Goal: Information Seeking & Learning: Learn about a topic

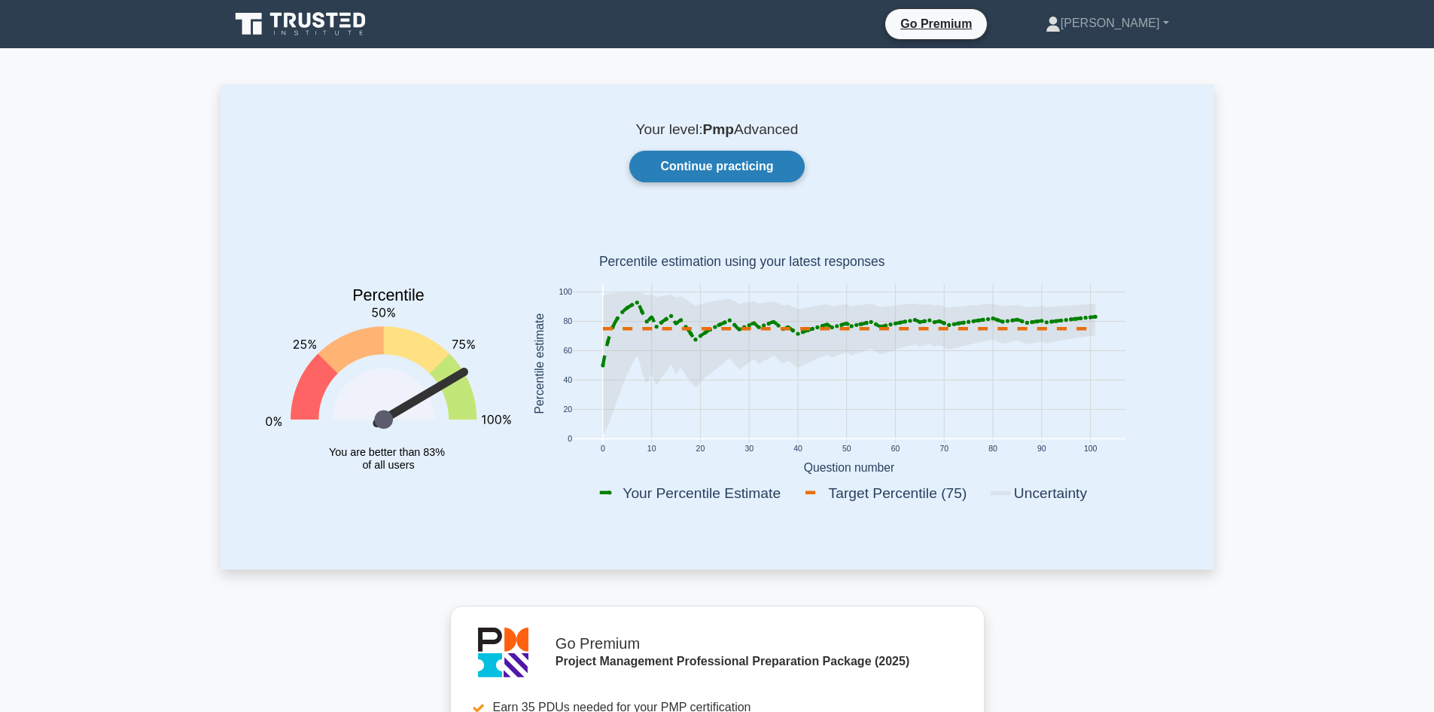
click at [717, 170] on link "Continue practicing" at bounding box center [716, 167] width 175 height 32
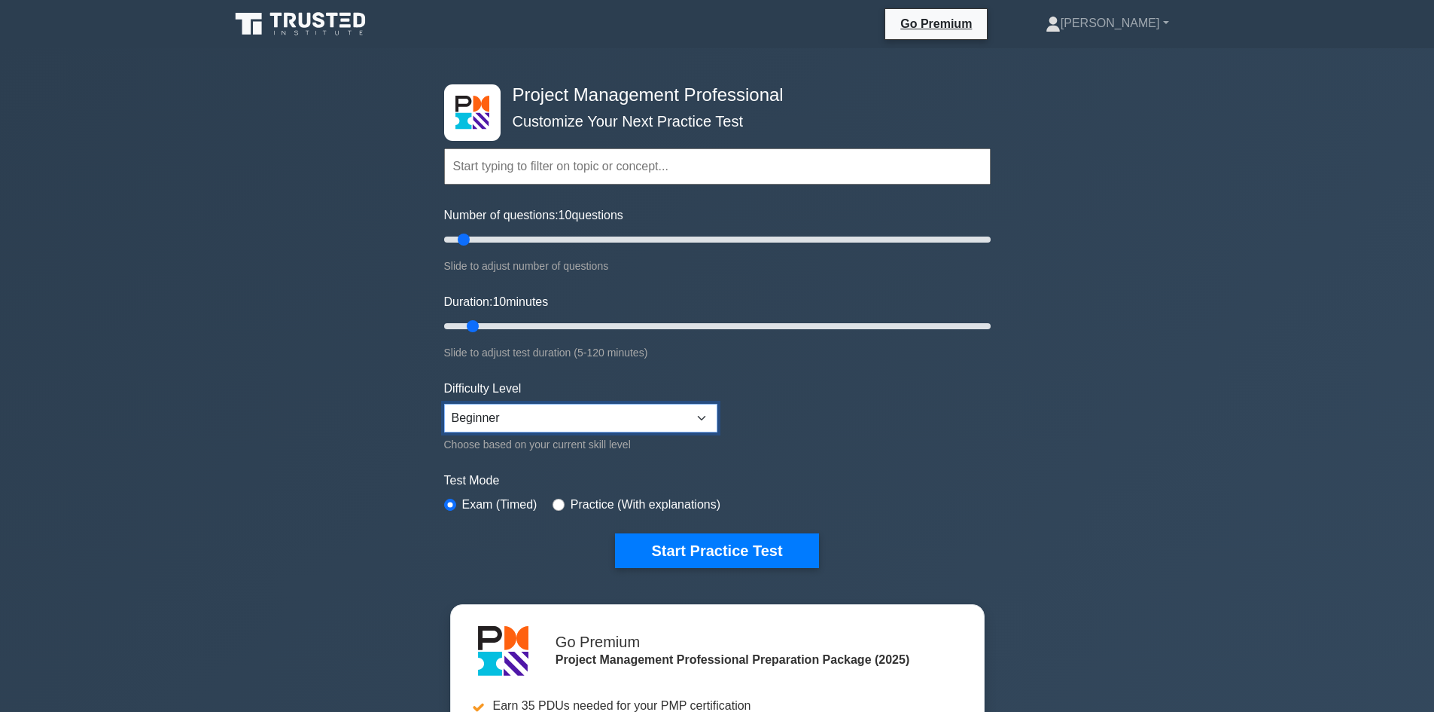
click at [544, 420] on select "Beginner Intermediate Expert" at bounding box center [580, 418] width 273 height 29
select select "intermediate"
click at [444, 404] on select "Beginner Intermediate Expert" at bounding box center [580, 418] width 273 height 29
click at [694, 543] on button "Start Practice Test" at bounding box center [716, 550] width 203 height 35
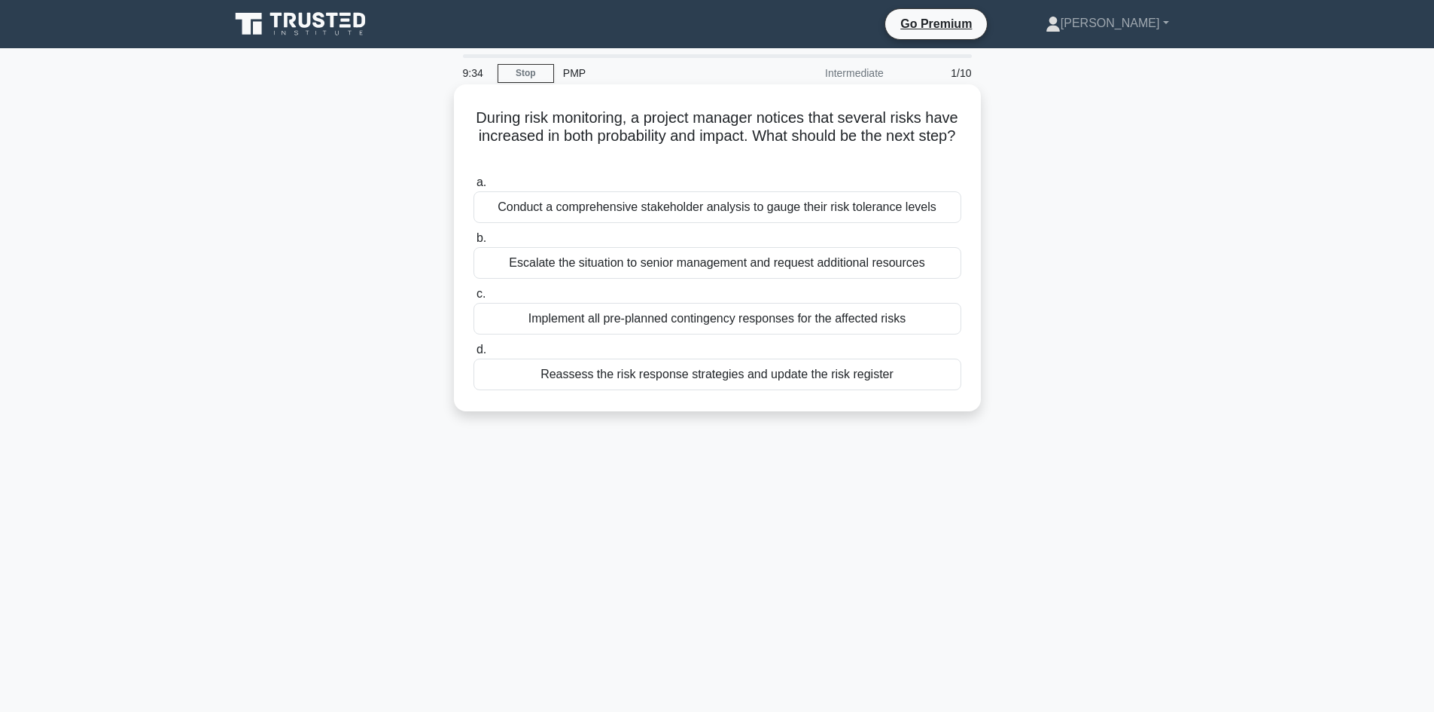
click at [586, 205] on div "Conduct a comprehensive stakeholder analysis to gauge their risk tolerance leve…" at bounding box center [718, 207] width 488 height 32
click at [474, 187] on input "a. Conduct a comprehensive stakeholder analysis to gauge their risk tolerance l…" at bounding box center [474, 183] width 0 height 10
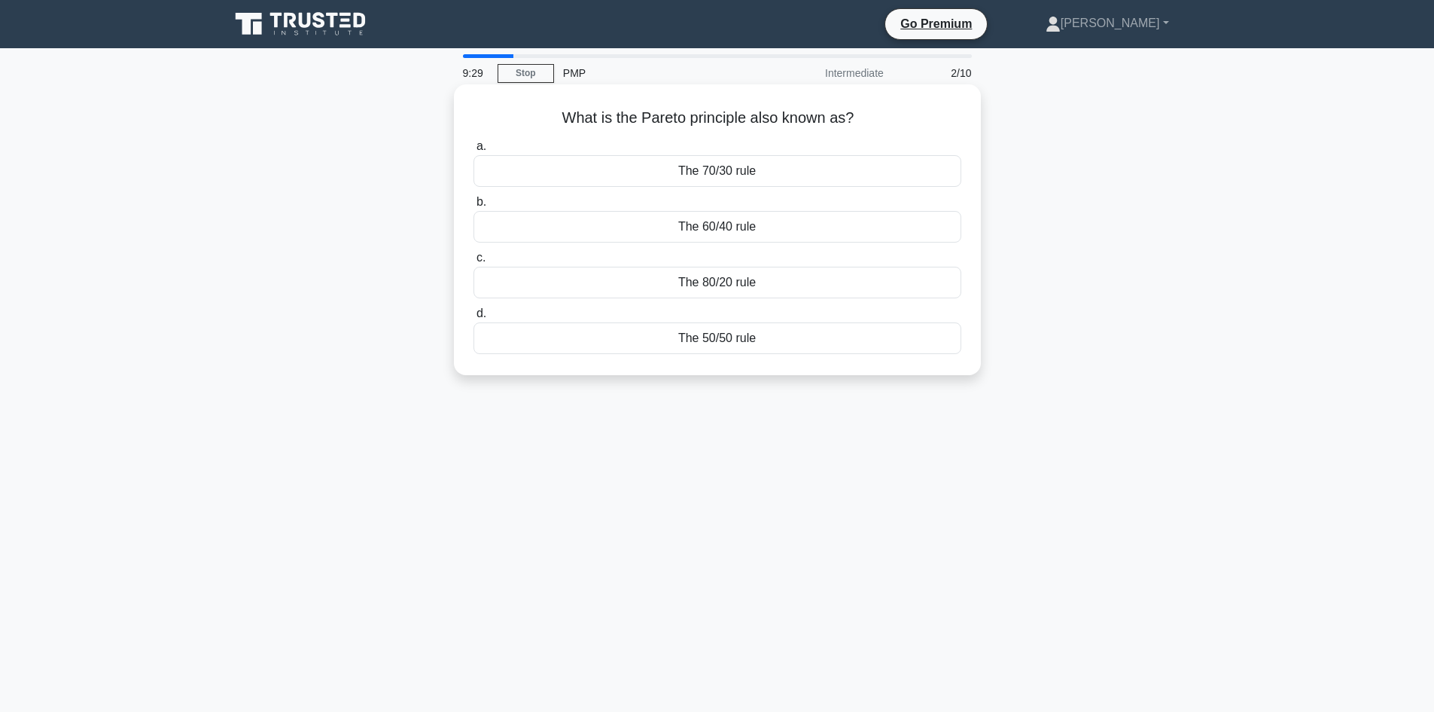
click at [748, 286] on div "The 80/20 rule" at bounding box center [718, 283] width 488 height 32
click at [474, 263] on input "c. The 80/20 rule" at bounding box center [474, 258] width 0 height 10
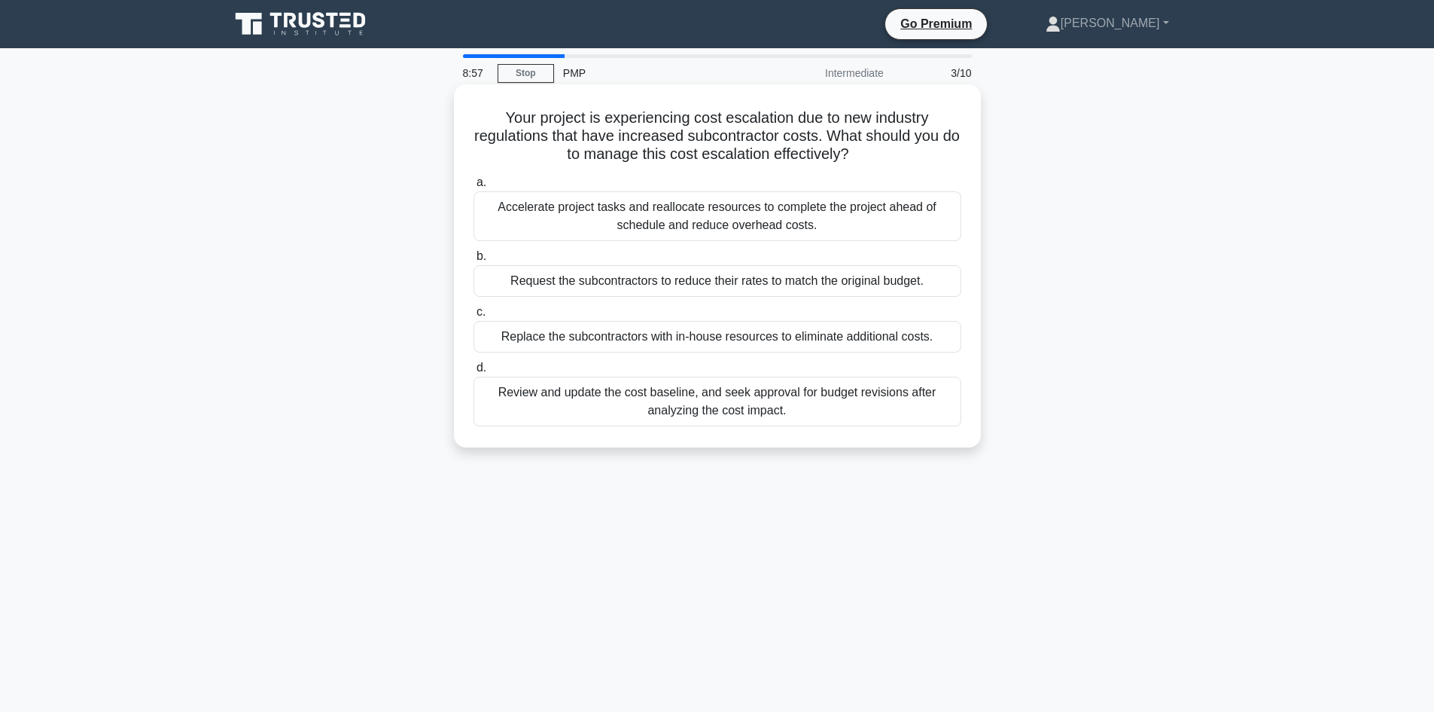
click at [786, 335] on div "Replace the subcontractors with in-house resources to eliminate additional cost…" at bounding box center [718, 337] width 488 height 32
click at [474, 317] on input "c. Replace the subcontractors with in-house resources to eliminate additional c…" at bounding box center [474, 312] width 0 height 10
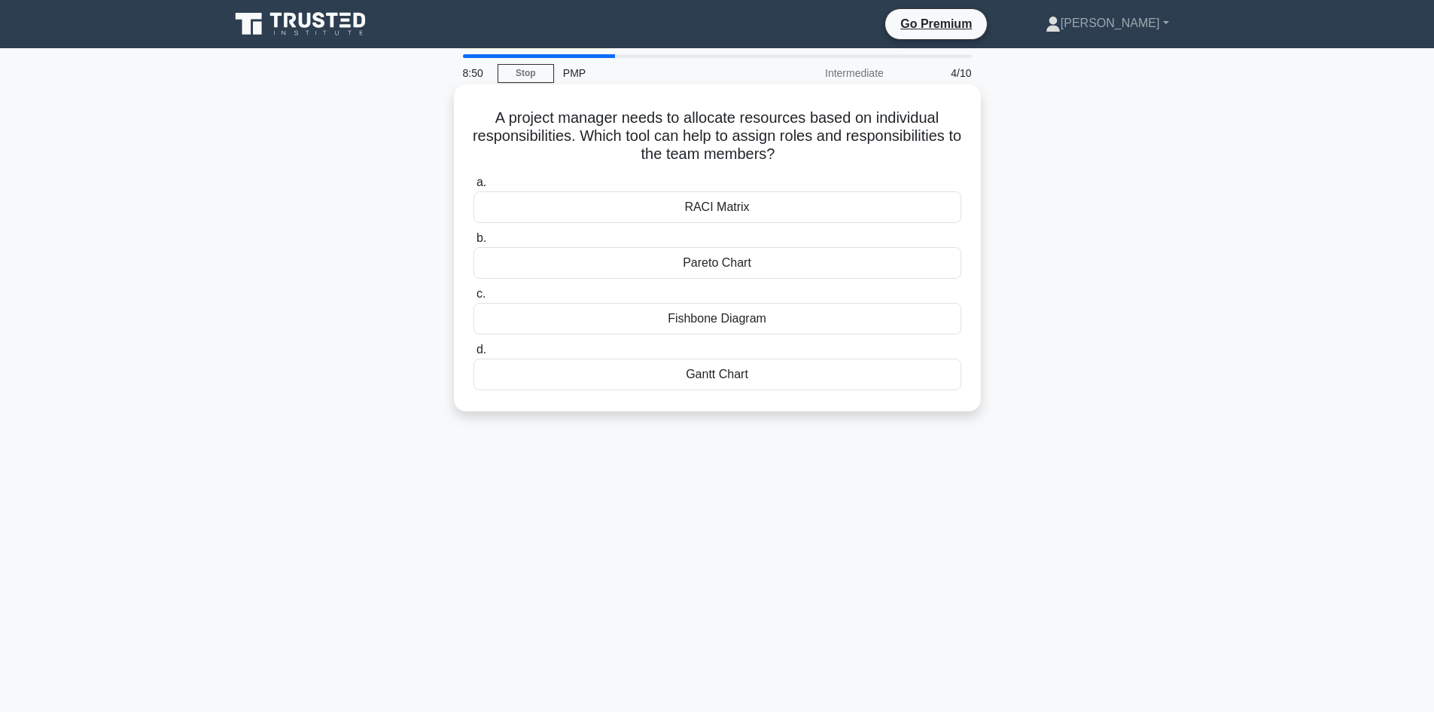
click at [716, 207] on div "RACI Matrix" at bounding box center [718, 207] width 488 height 32
click at [474, 187] on input "a. RACI Matrix" at bounding box center [474, 183] width 0 height 10
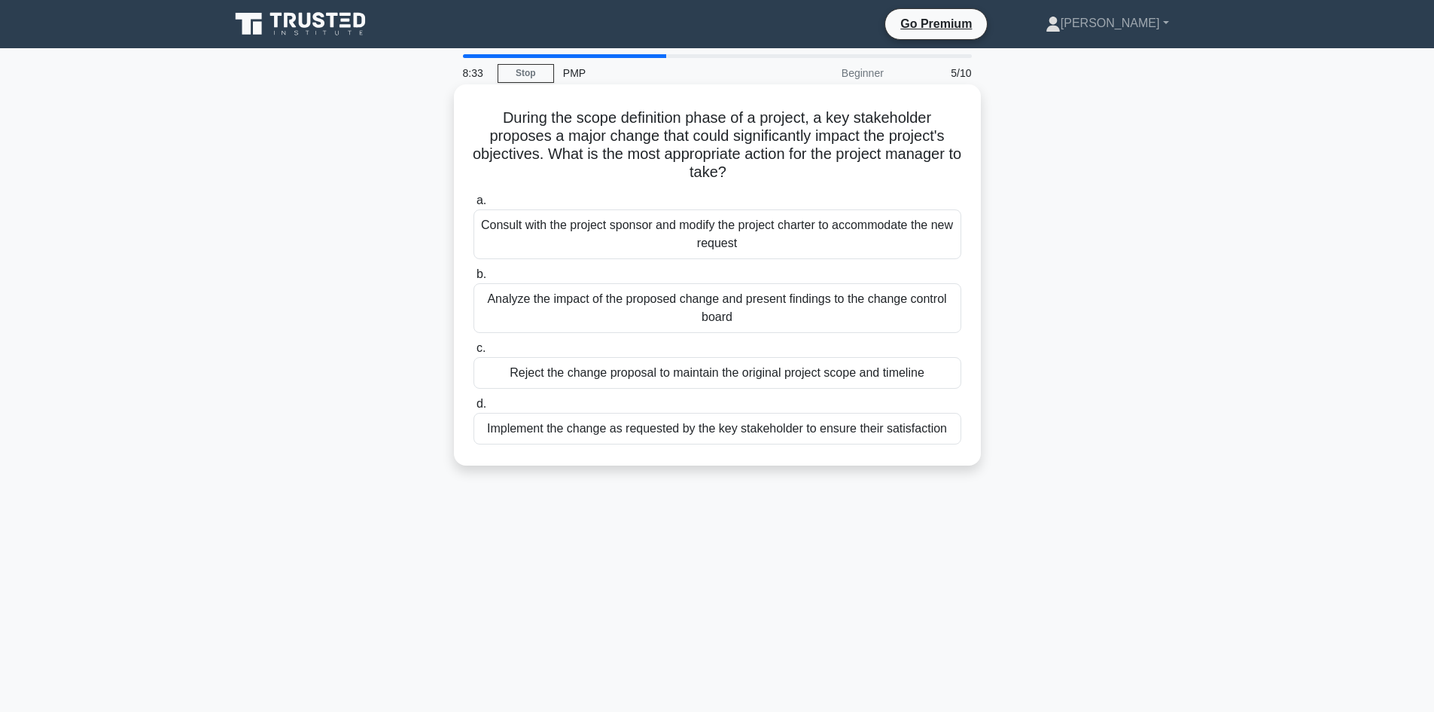
click at [620, 306] on div "Analyze the impact of the proposed change and present findings to the change co…" at bounding box center [718, 308] width 488 height 50
click at [474, 279] on input "b. Analyze the impact of the proposed change and present findings to the change…" at bounding box center [474, 275] width 0 height 10
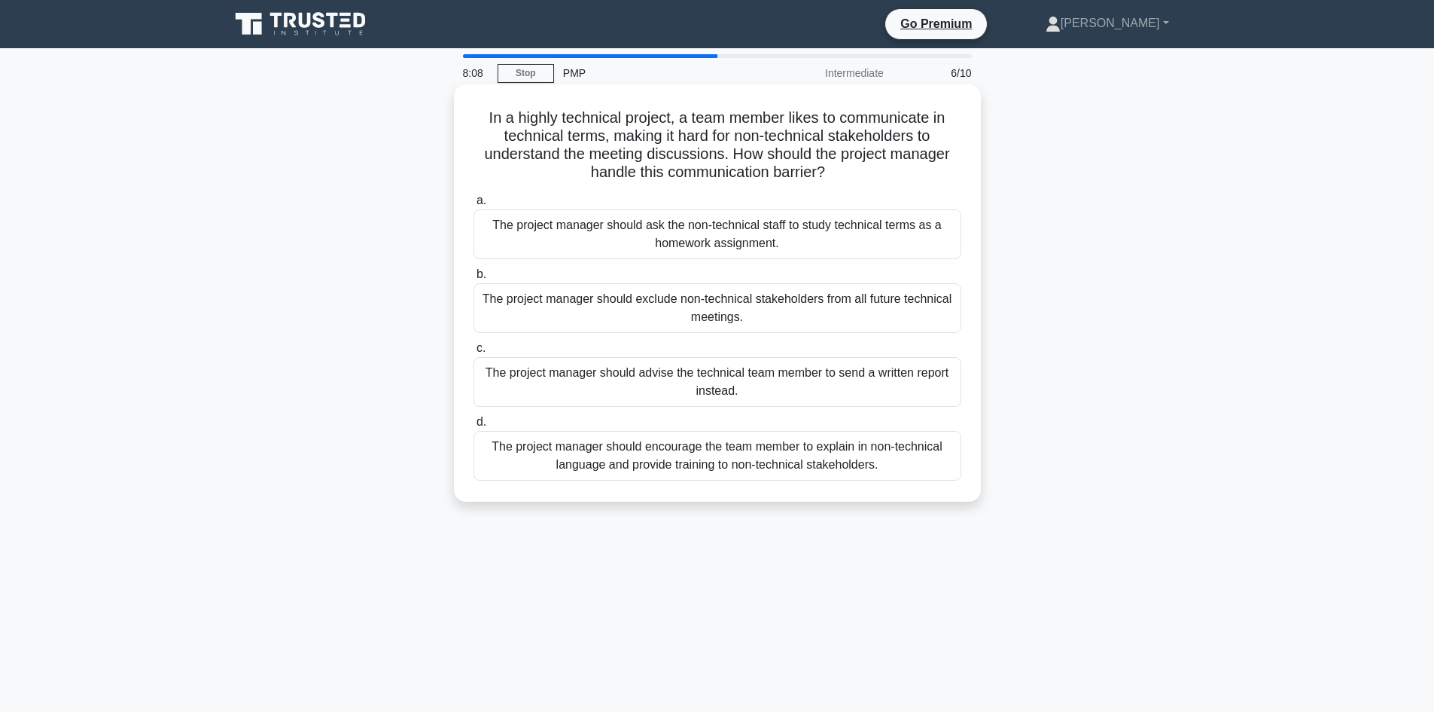
click at [681, 462] on div "The project manager should encourage the team member to explain in non-technica…" at bounding box center [718, 456] width 488 height 50
click at [474, 427] on input "d. The project manager should encourage the team member to explain in non-techn…" at bounding box center [474, 422] width 0 height 10
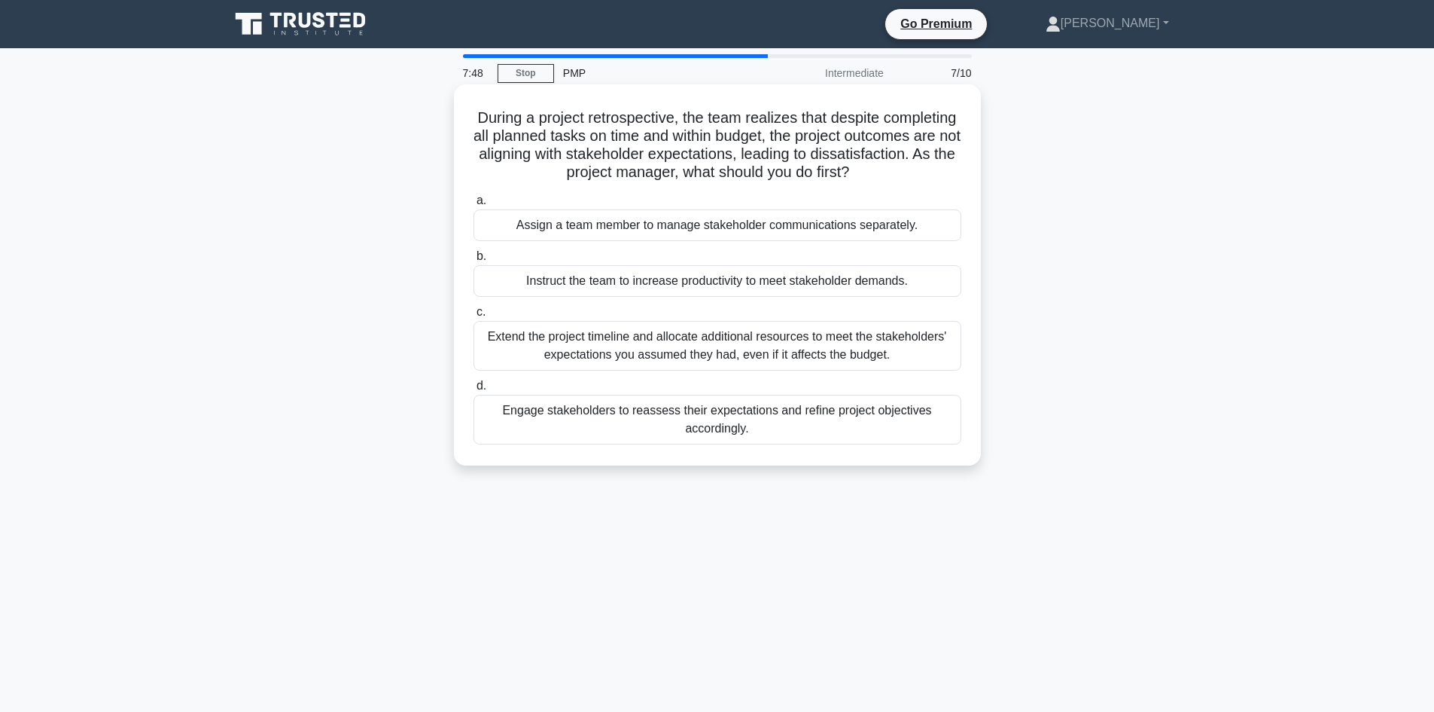
click at [753, 412] on div "Engage stakeholders to reassess their expectations and refine project objective…" at bounding box center [718, 420] width 488 height 50
click at [474, 391] on input "d. Engage stakeholders to reassess their expectations and refine project object…" at bounding box center [474, 386] width 0 height 10
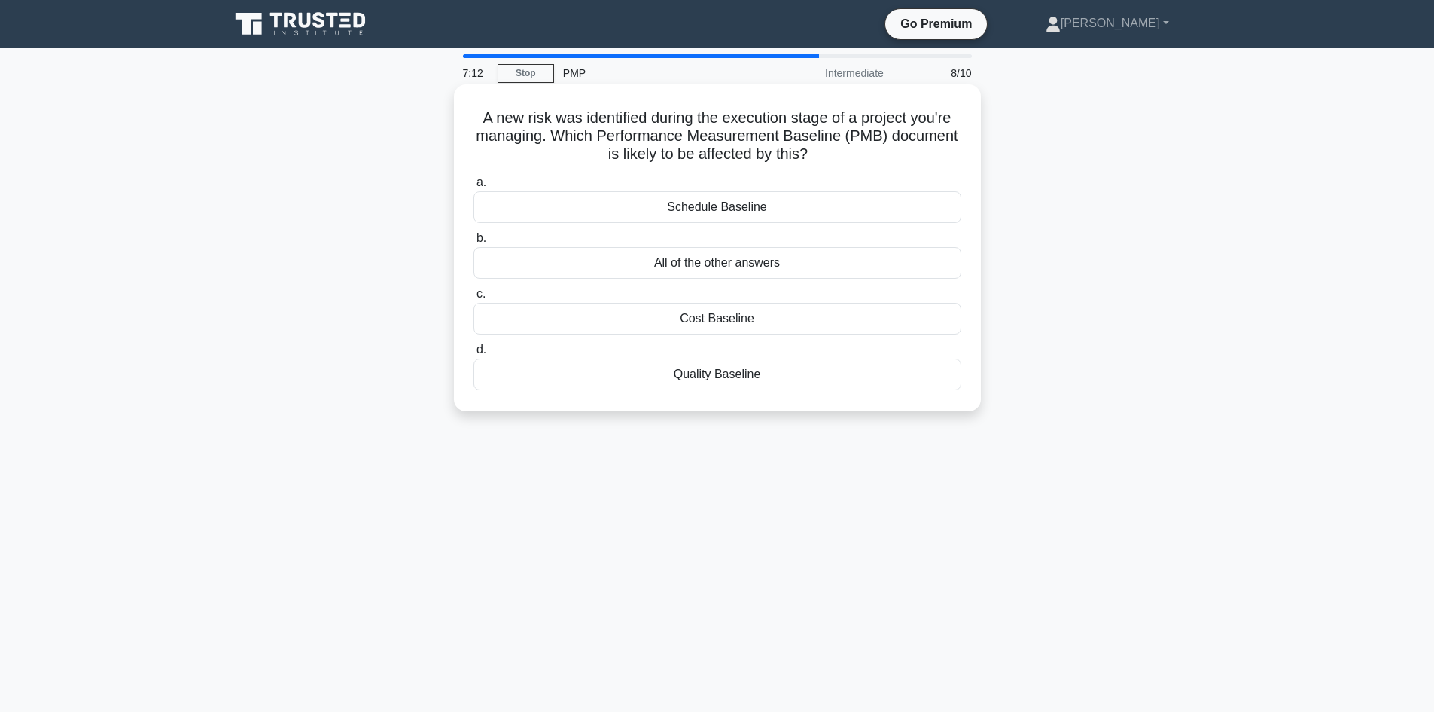
click at [707, 261] on div "All of the other answers" at bounding box center [718, 263] width 488 height 32
click at [474, 243] on input "b. All of the other answers" at bounding box center [474, 238] width 0 height 10
click at [831, 334] on div "Critical Path Method (CPM)" at bounding box center [718, 319] width 488 height 32
click at [474, 299] on input "c. Critical Path Method (CPM)" at bounding box center [474, 294] width 0 height 10
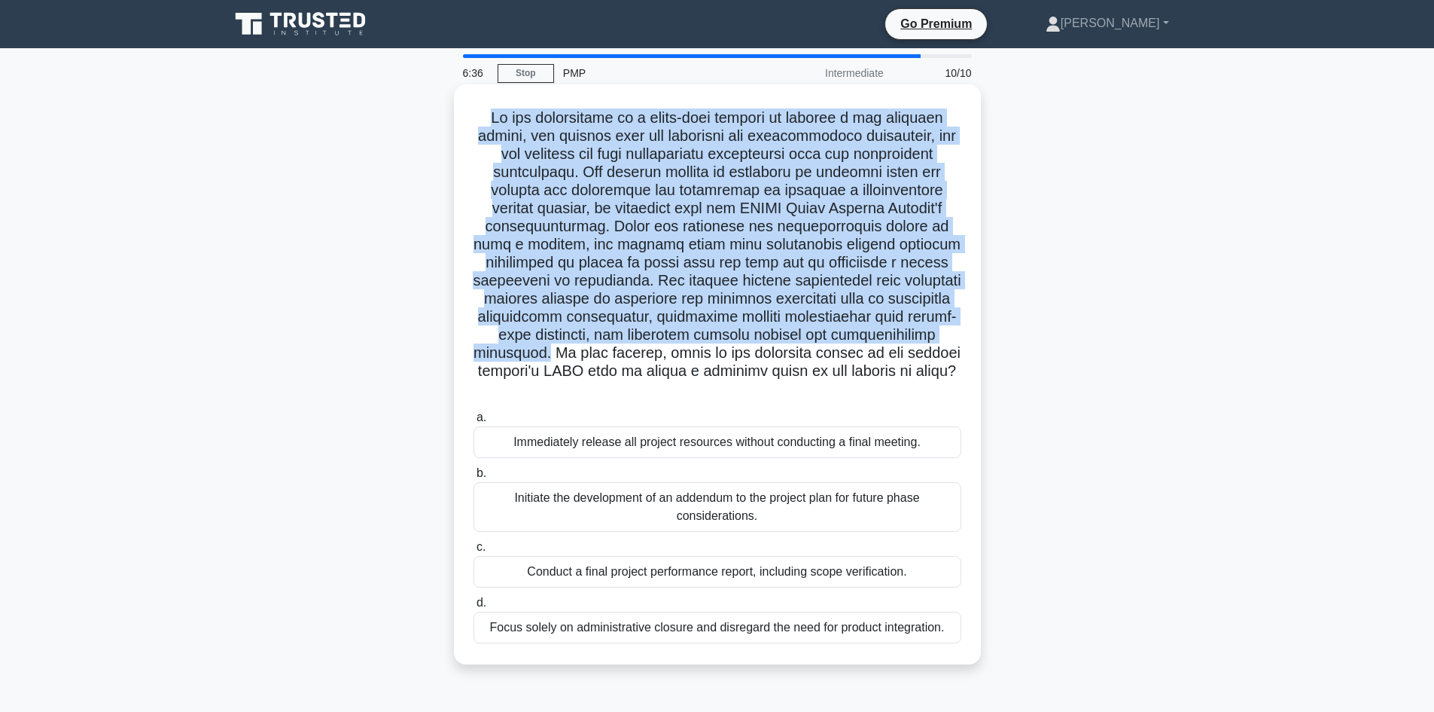
drag, startPoint x: 483, startPoint y: 116, endPoint x: 749, endPoint y: 350, distance: 354.2
click at [749, 350] on h5 ".spinner_0XTQ{transform-origin:center;animation:spinner_y6GP .75s linear infini…" at bounding box center [717, 253] width 491 height 291
copy h5 "At the culmination of a multi-year project to develop a new software system, th…"
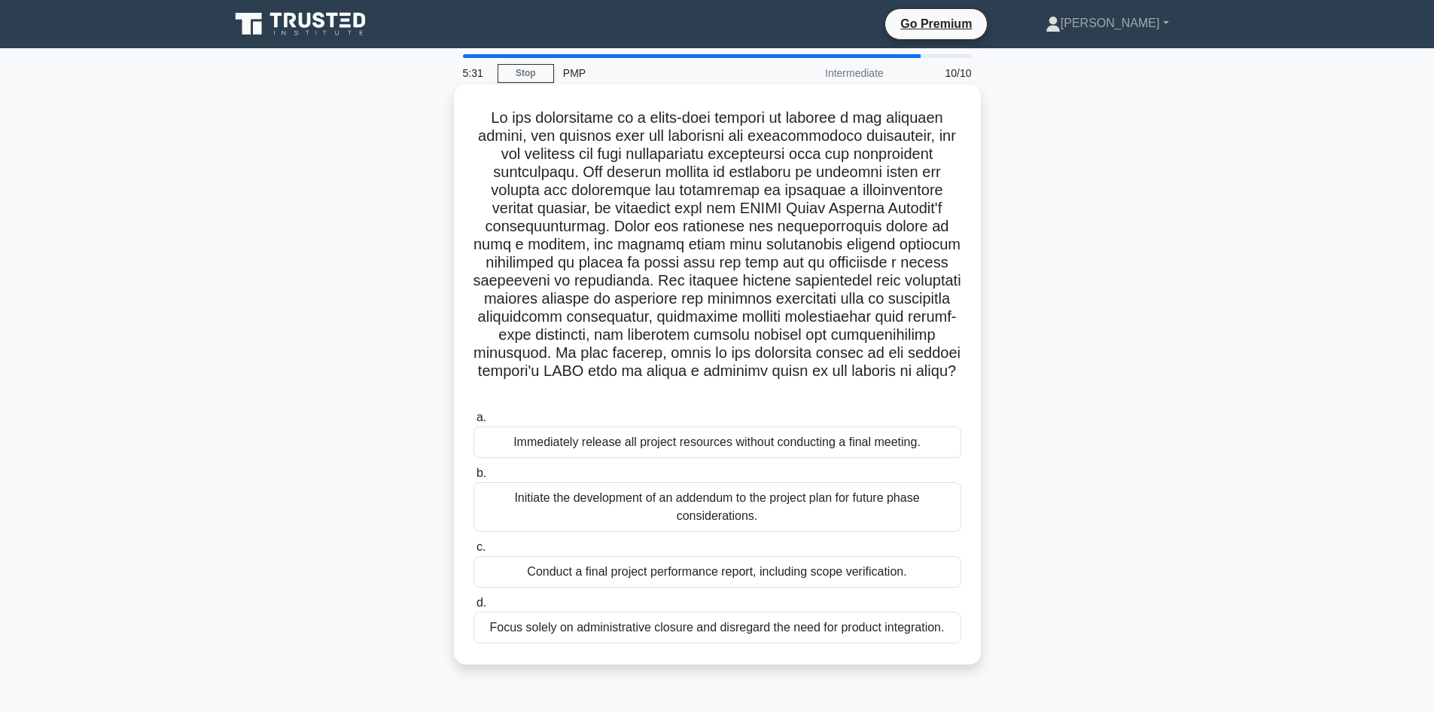
click at [656, 574] on div "Conduct a final project performance report, including scope verification." at bounding box center [718, 572] width 488 height 32
click at [474, 552] on input "c. Conduct a final project performance report, including scope verification." at bounding box center [474, 547] width 0 height 10
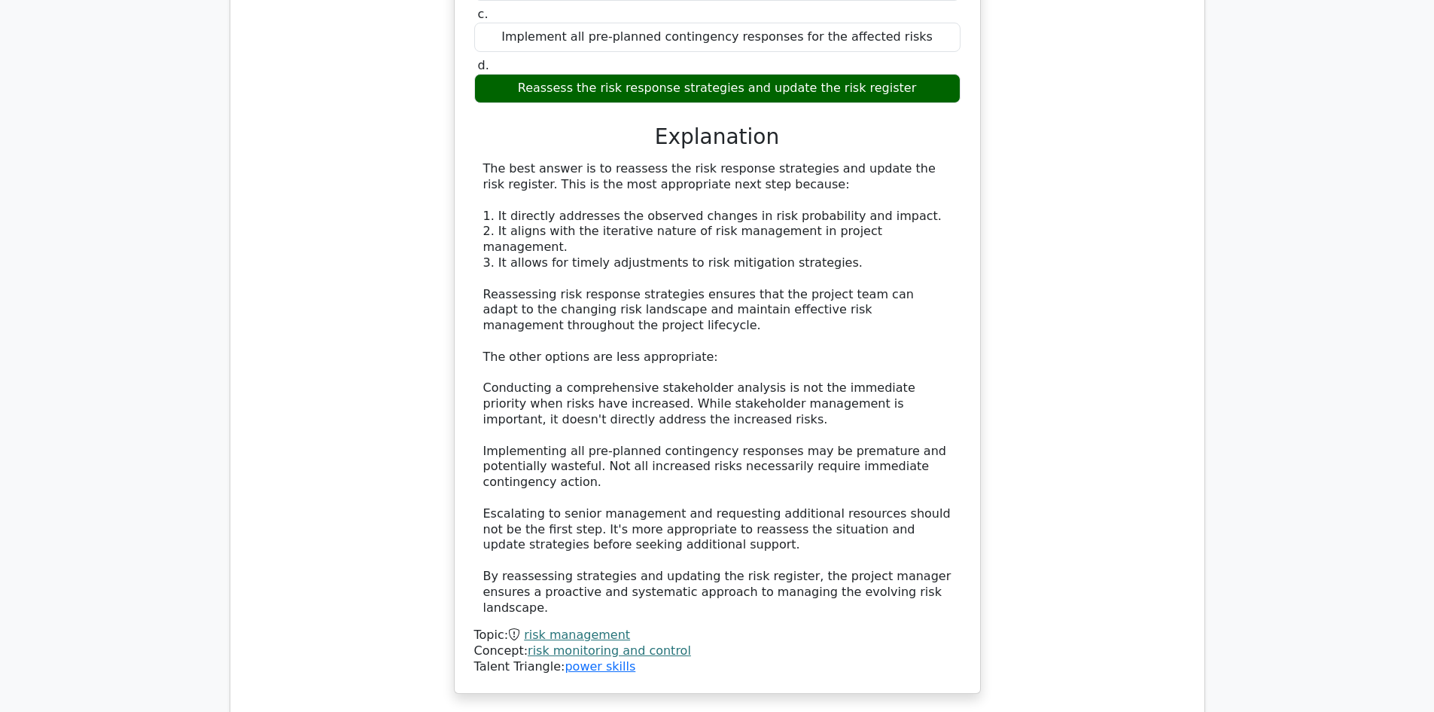
scroll to position [2108, 0]
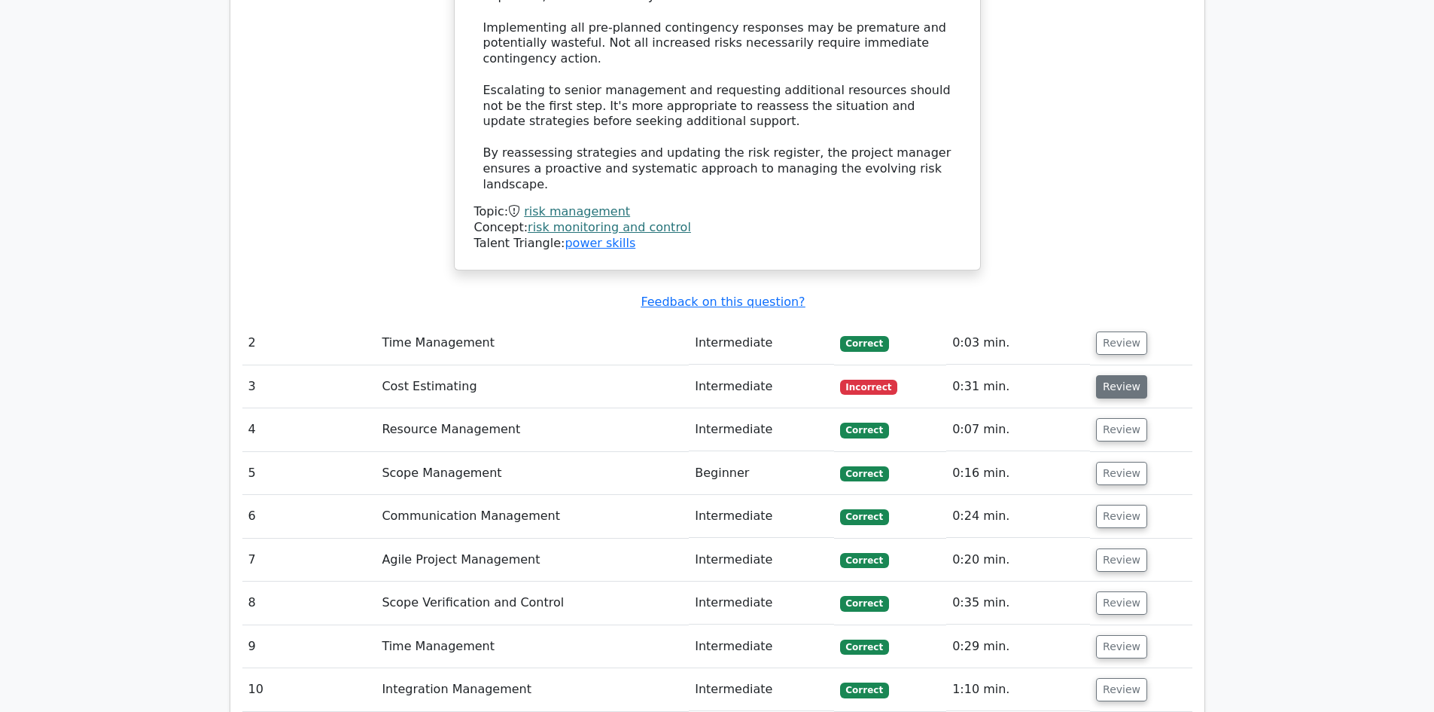
click at [1127, 375] on button "Review" at bounding box center [1121, 386] width 51 height 23
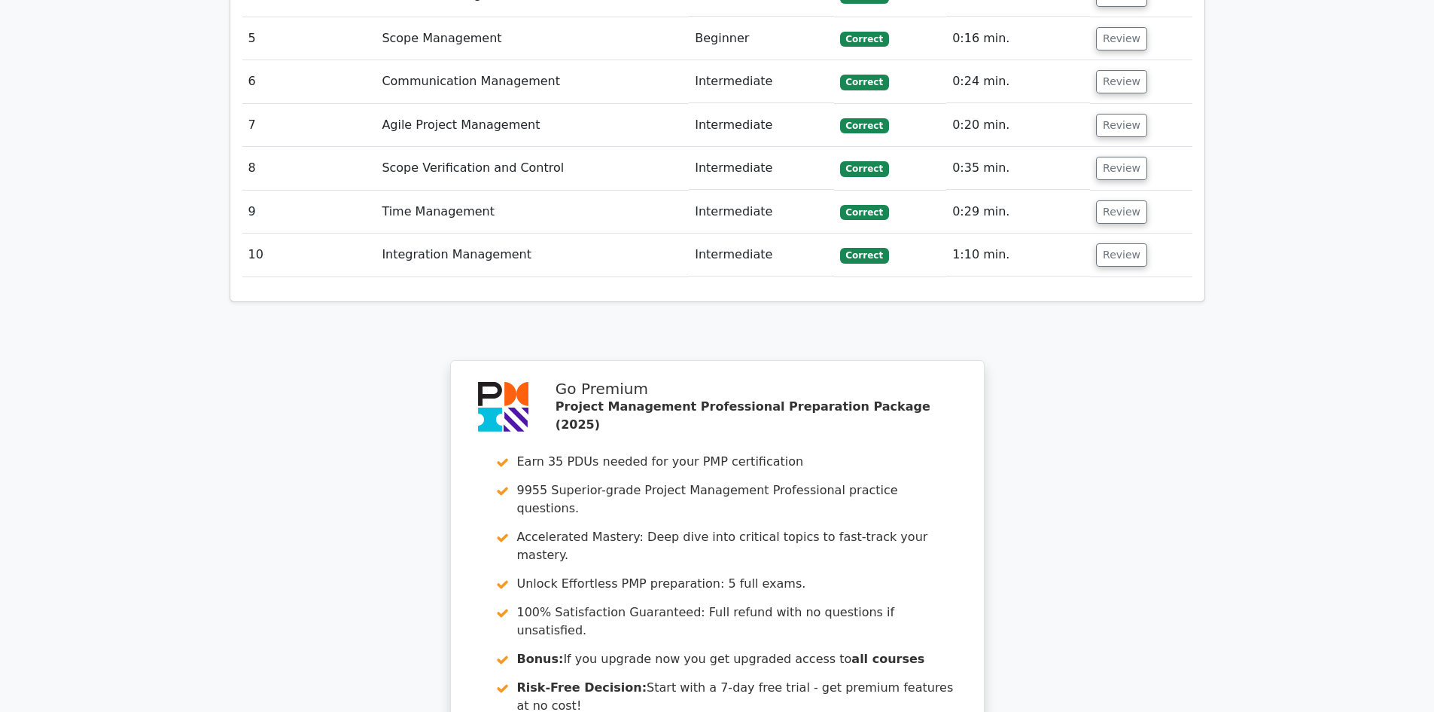
scroll to position [3313, 0]
